Goal: Navigation & Orientation: Find specific page/section

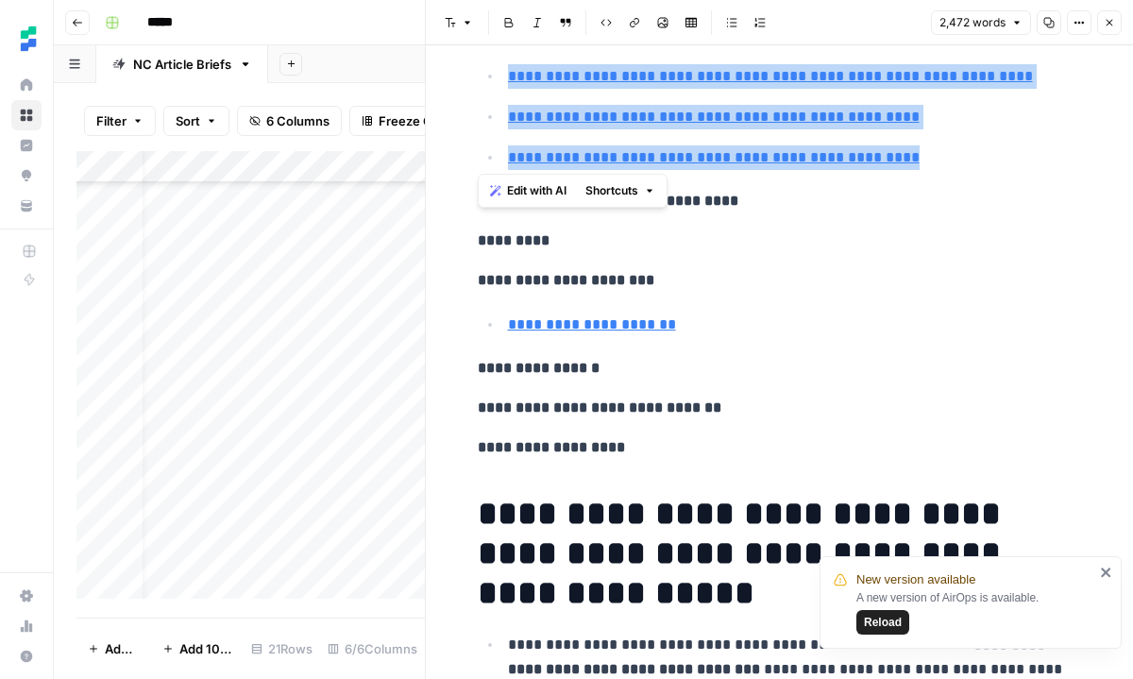
scroll to position [280, 0]
click at [1116, 27] on button "Close" at bounding box center [1109, 22] width 25 height 25
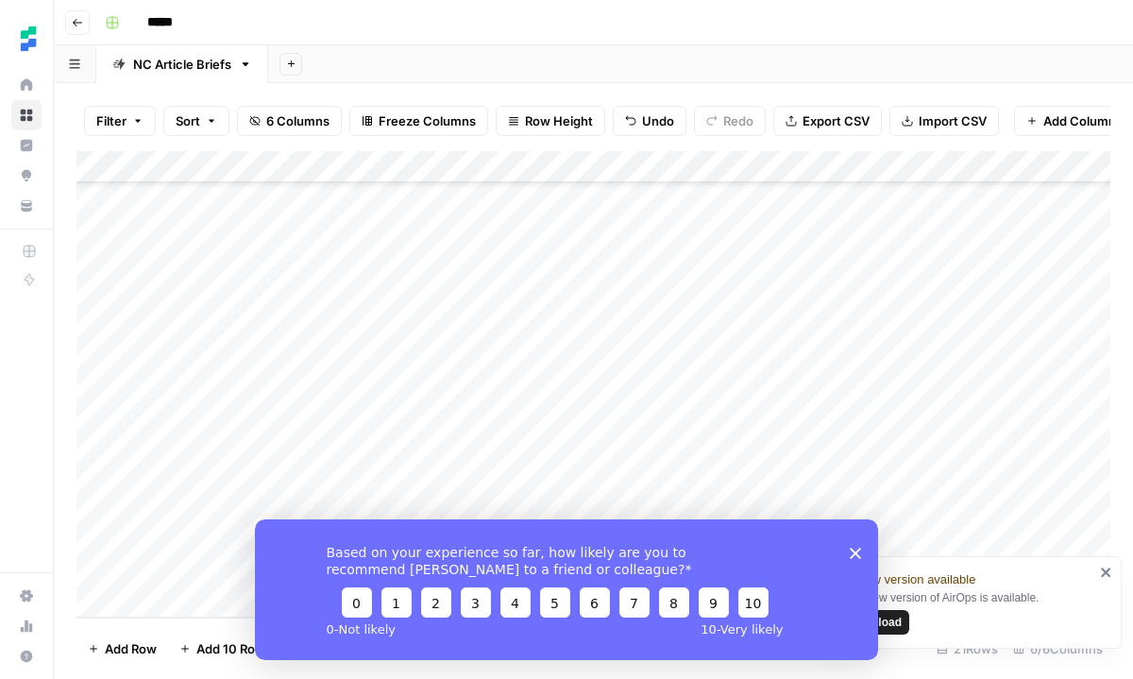
click at [856, 544] on div "Based on your experience so far, how likely are you to recommend [PERSON_NAME] …" at bounding box center [566, 588] width 623 height 141
click at [854, 546] on div "Based on your experience so far, how likely are you to recommend [PERSON_NAME] …" at bounding box center [566, 588] width 623 height 141
click at [852, 555] on polygon "Close survey" at bounding box center [855, 552] width 11 height 11
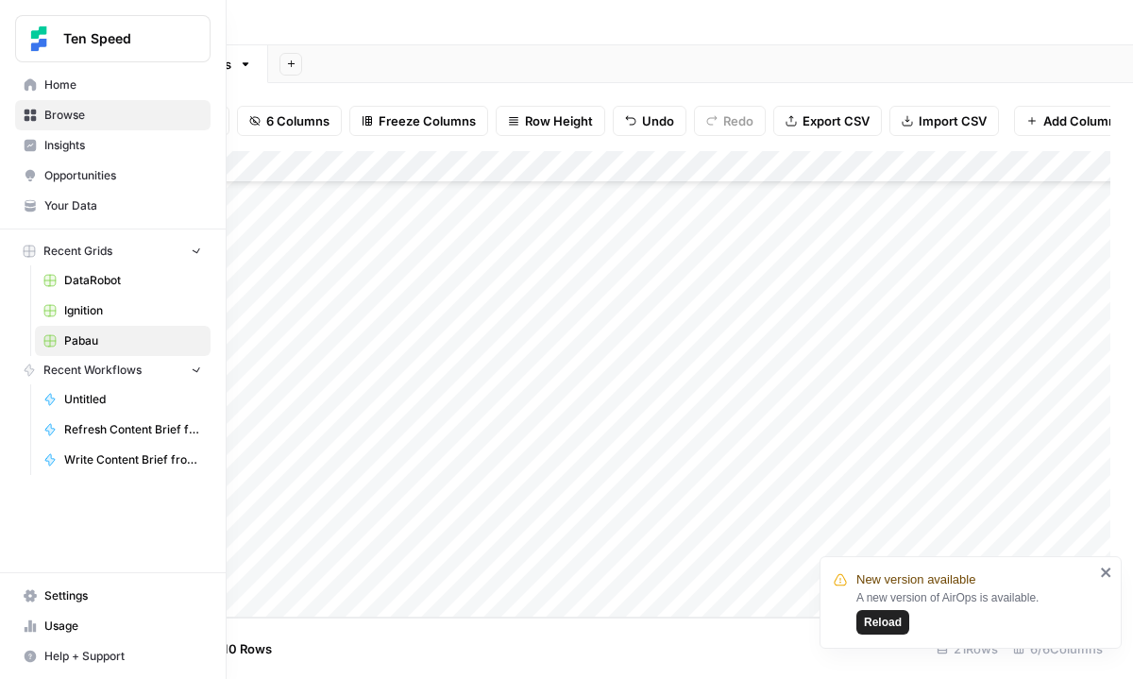
click at [32, 88] on icon at bounding box center [31, 84] width 12 height 12
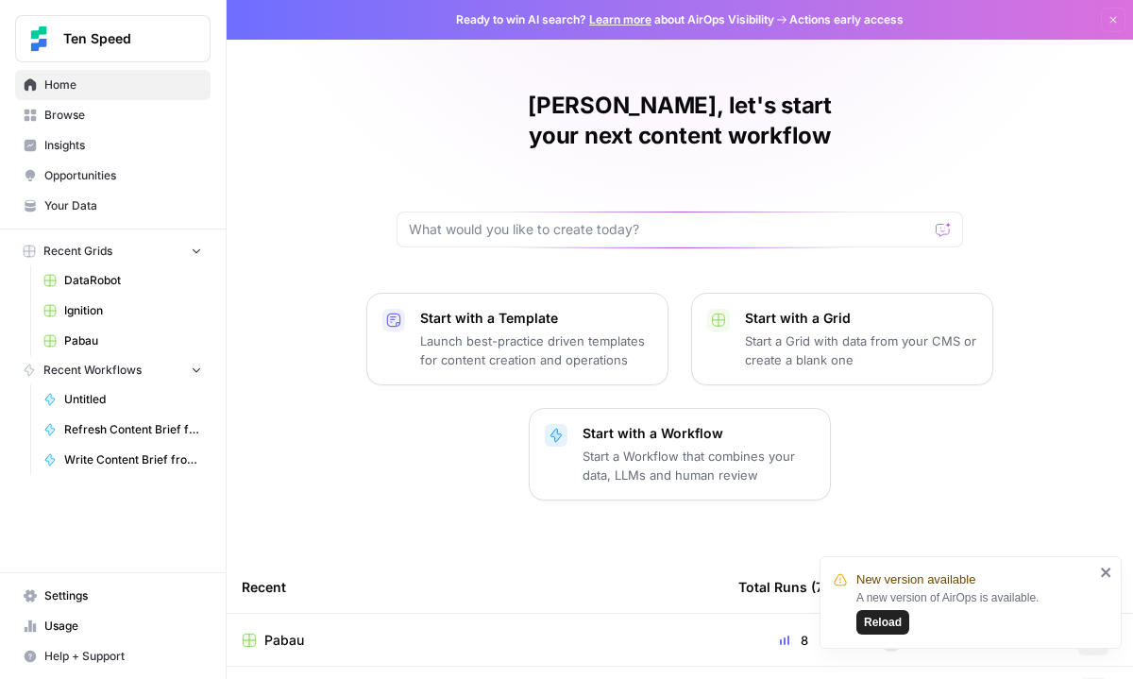
click at [73, 123] on span "Browse" at bounding box center [123, 115] width 158 height 17
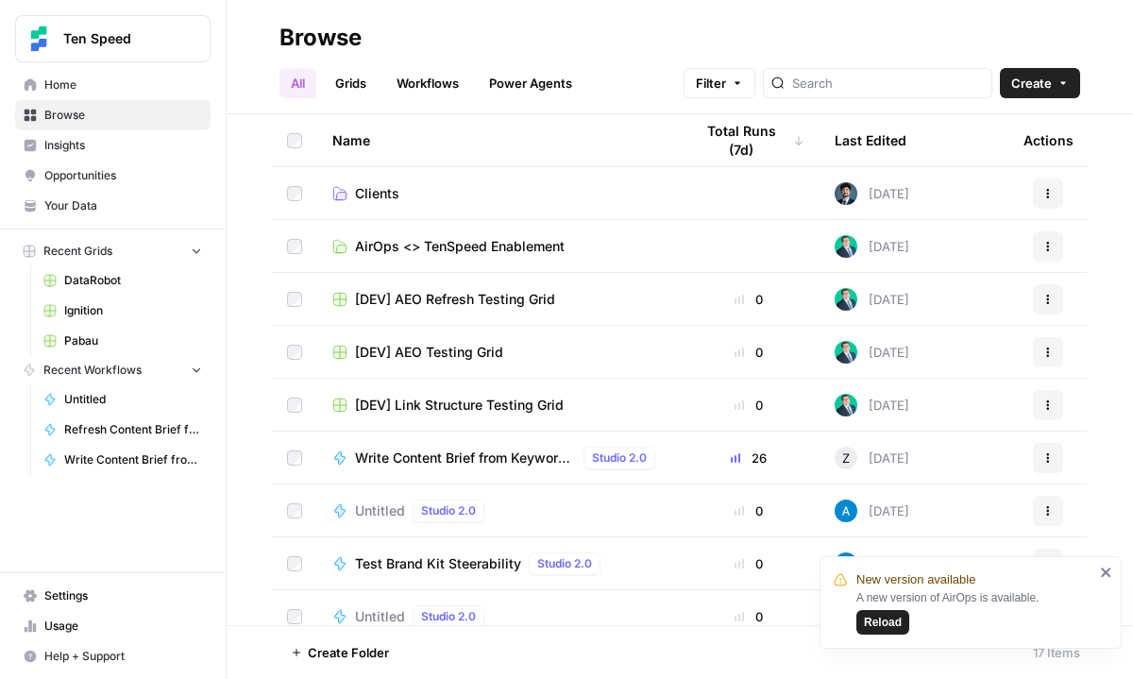
click at [435, 205] on td "Clients" at bounding box center [497, 193] width 361 height 52
